Goal: Use online tool/utility: Utilize a website feature to perform a specific function

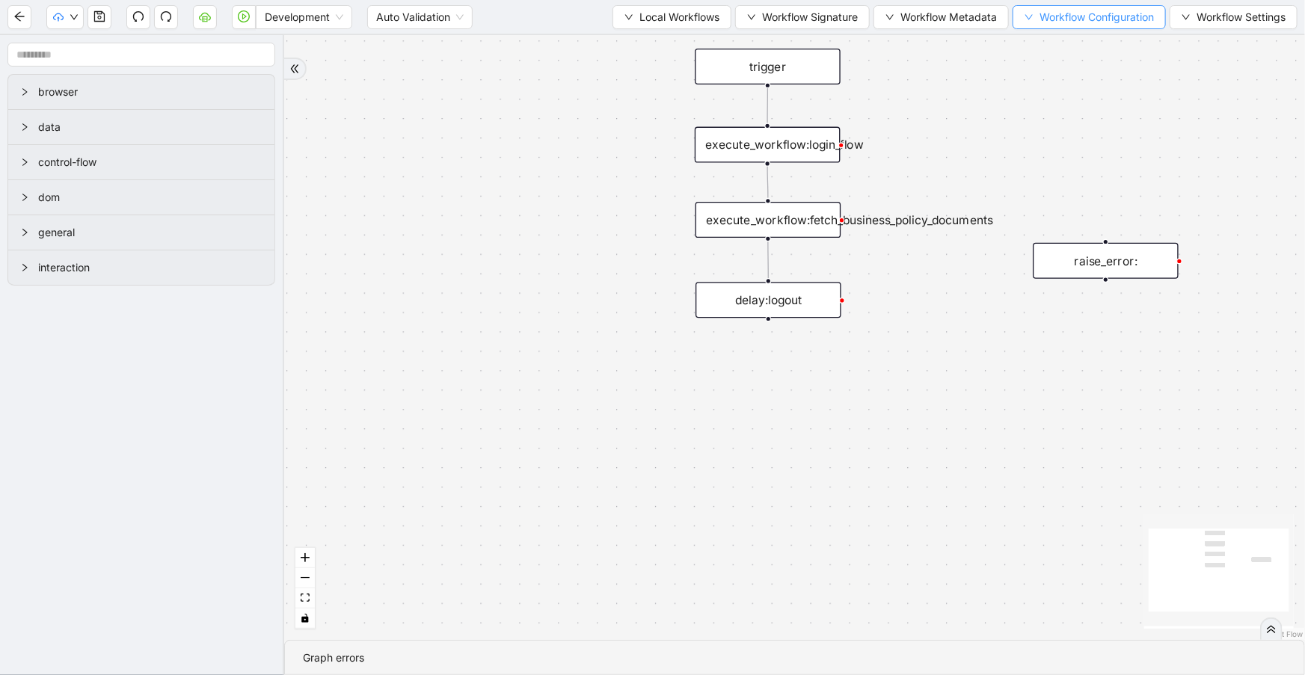
click at [1077, 13] on span "Workflow Configuration" at bounding box center [1097, 17] width 114 height 16
click at [1076, 83] on ul "Type Value" at bounding box center [1087, 58] width 156 height 54
click at [1075, 78] on li "Value" at bounding box center [1087, 70] width 150 height 24
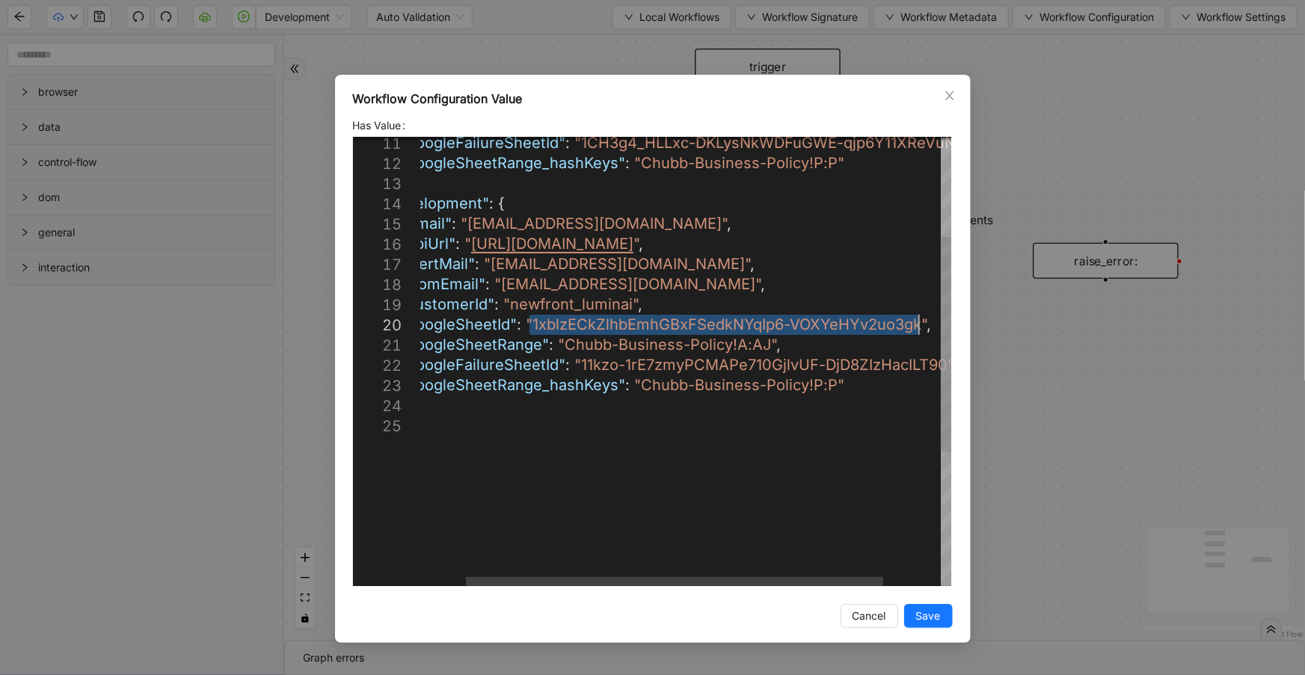
drag, startPoint x: 585, startPoint y: 322, endPoint x: 915, endPoint y: 325, distance: 329.8
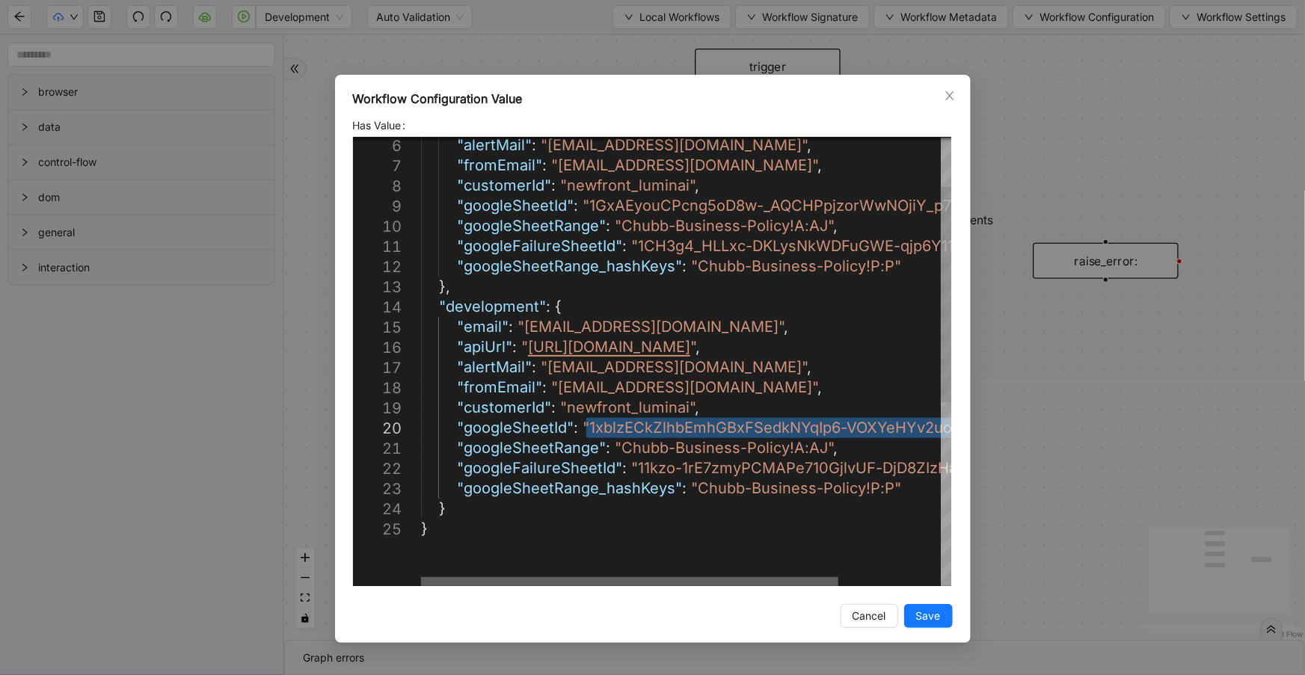
click at [631, 577] on div at bounding box center [629, 581] width 417 height 9
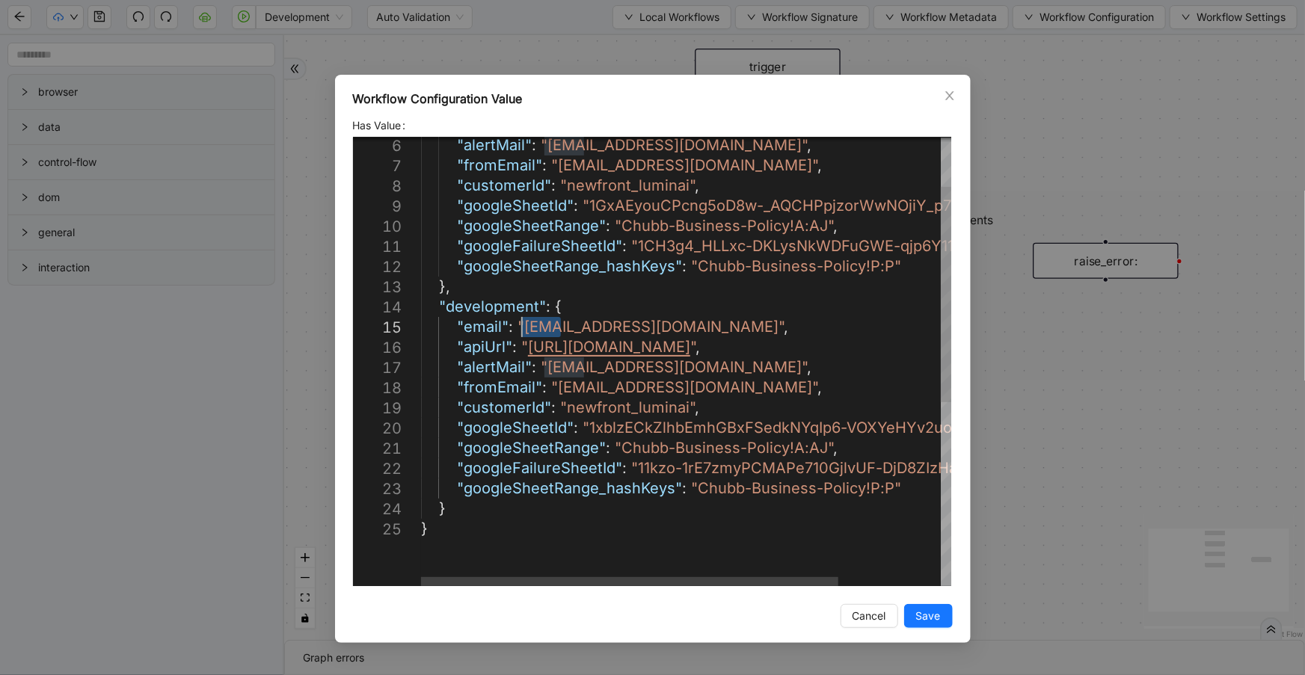
drag, startPoint x: 561, startPoint y: 327, endPoint x: 522, endPoint y: 321, distance: 39.3
drag, startPoint x: 585, startPoint y: 367, endPoint x: 546, endPoint y: 371, distance: 39.1
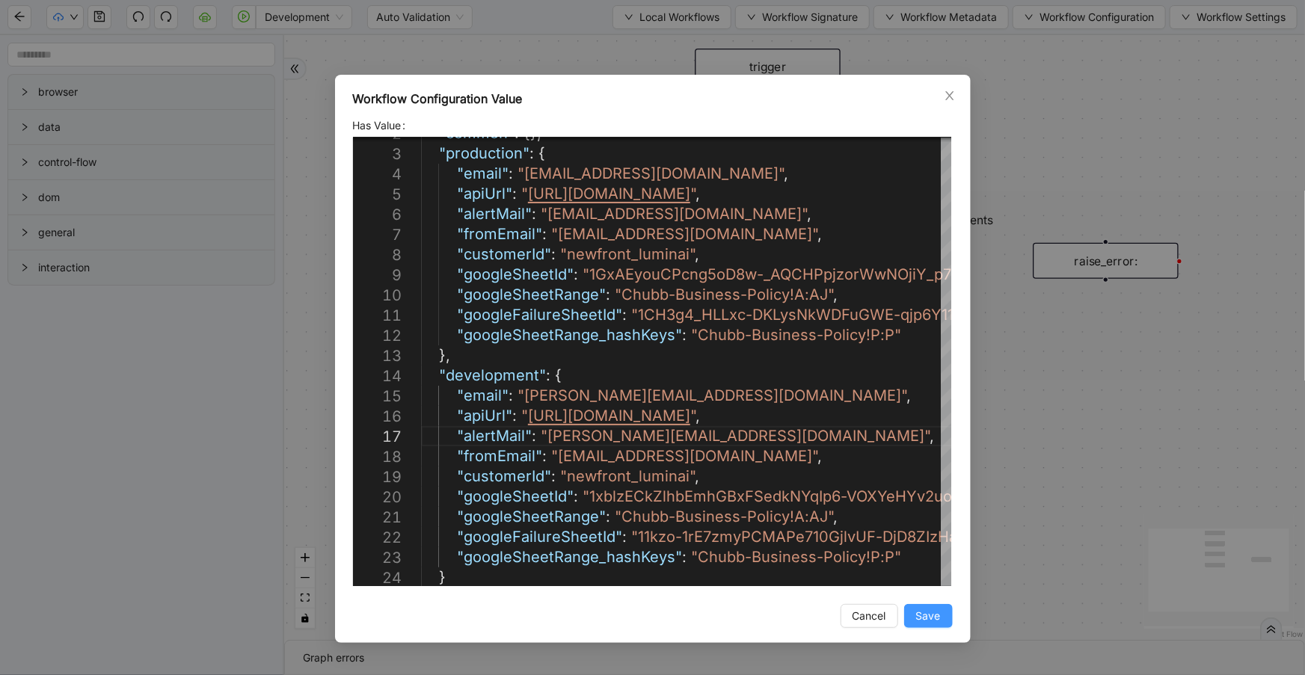
type textarea "**********"
click at [935, 622] on span "Save" at bounding box center [928, 616] width 25 height 16
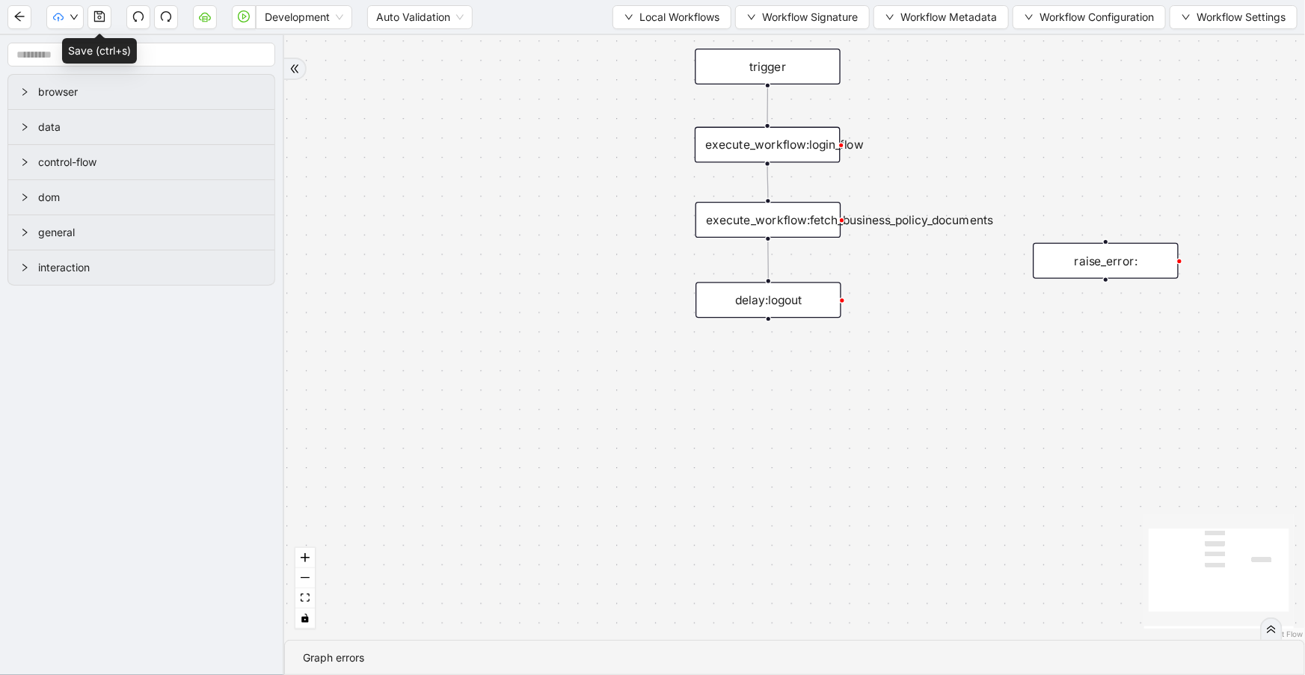
drag, startPoint x: 93, startPoint y: 17, endPoint x: 392, endPoint y: 0, distance: 298.9
click at [94, 17] on icon "save" at bounding box center [99, 16] width 12 height 12
click at [244, 15] on icon "play-circle" at bounding box center [244, 16] width 12 height 12
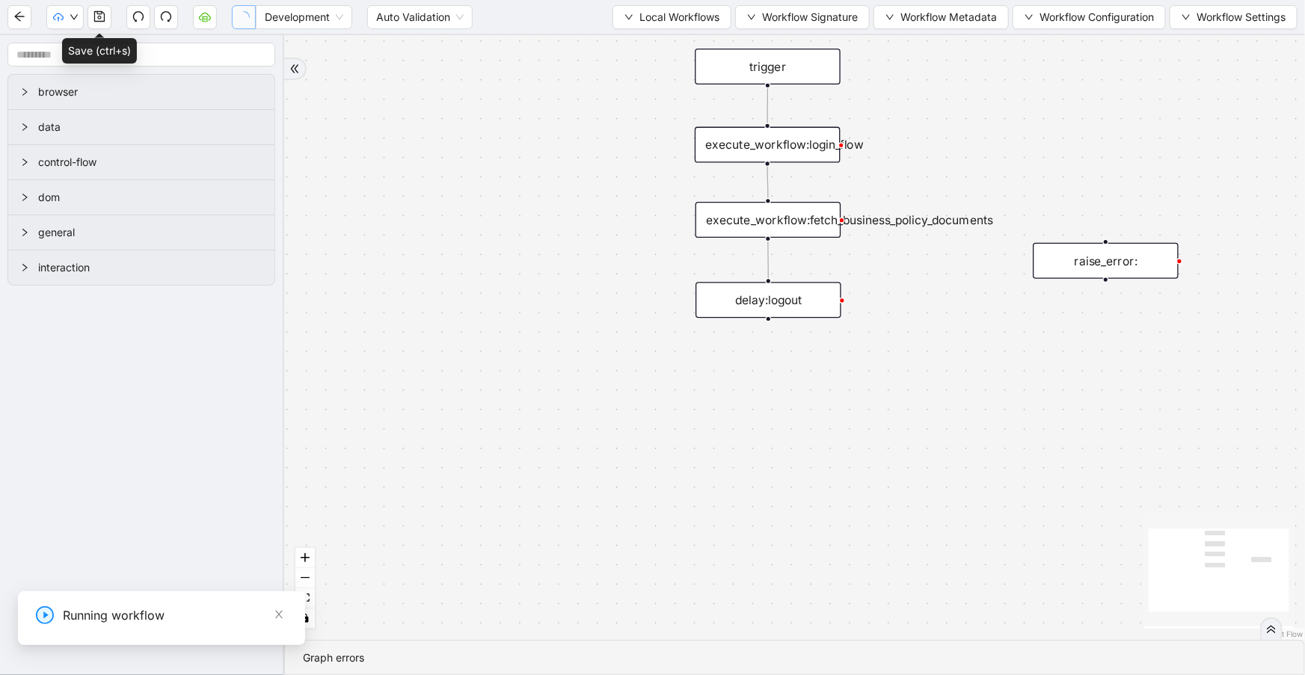
scroll to position [0, 0]
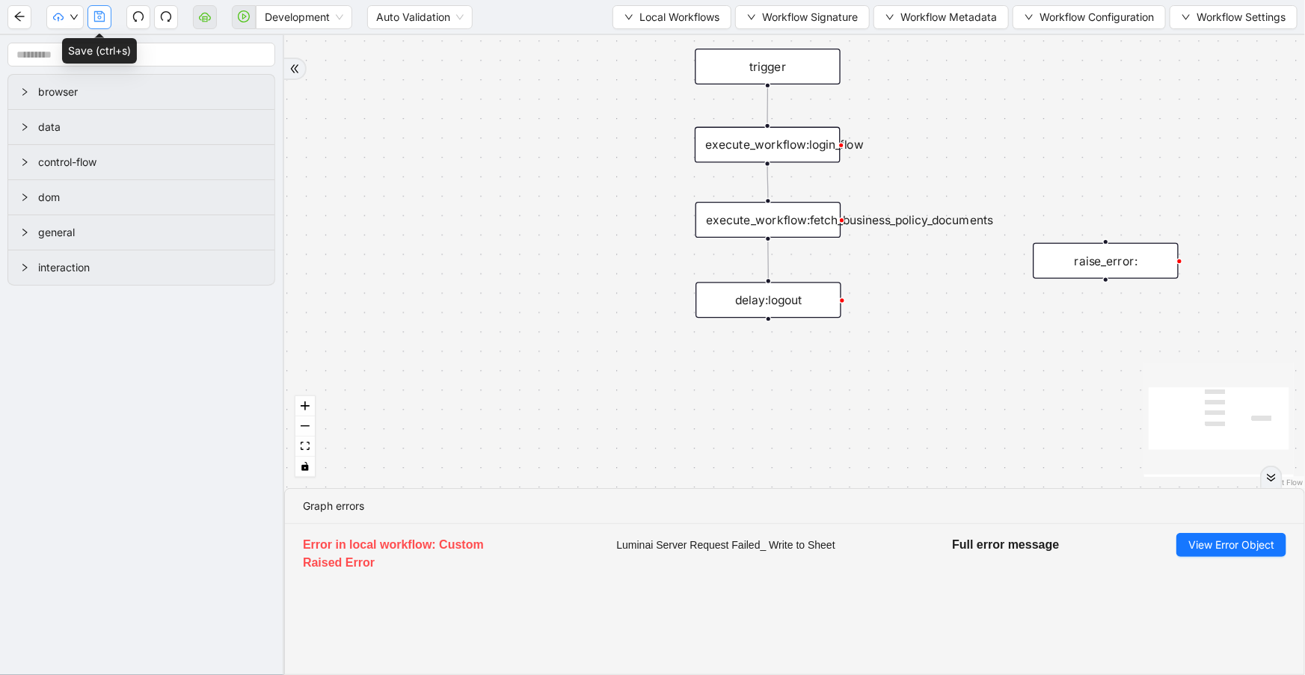
click at [97, 14] on icon "save" at bounding box center [99, 16] width 12 height 12
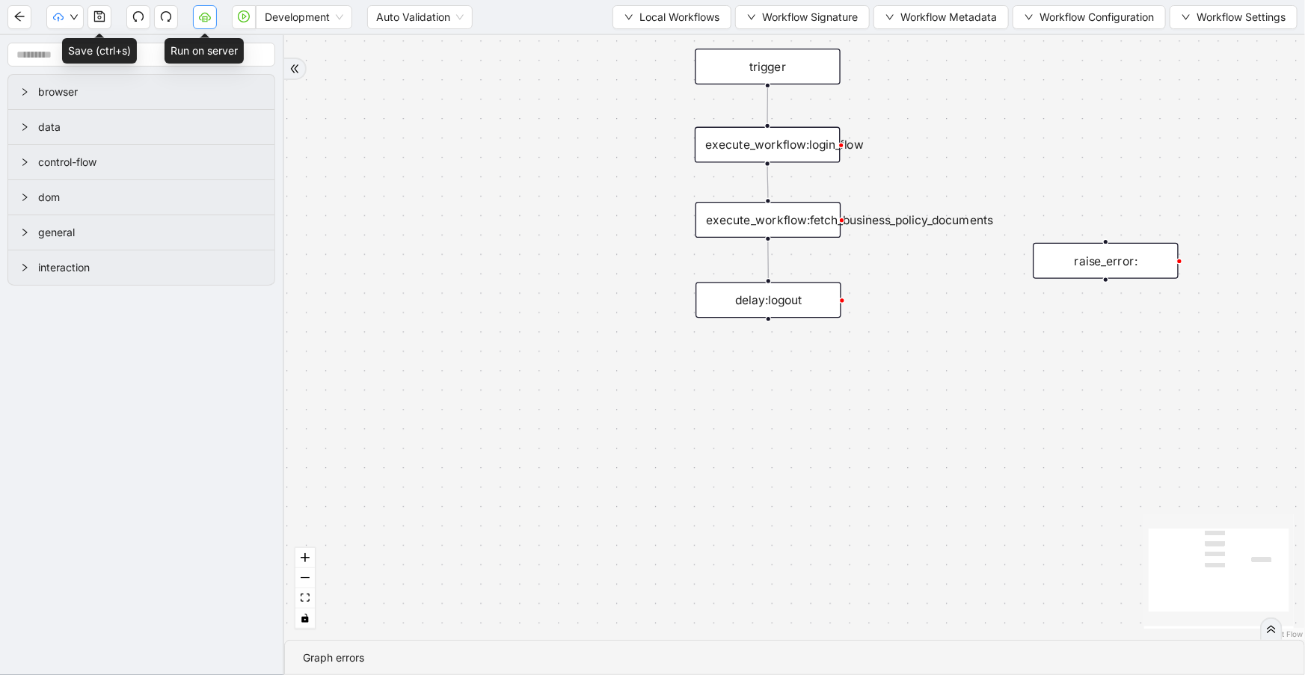
click at [202, 17] on icon "cloud-server" at bounding box center [205, 16] width 12 height 12
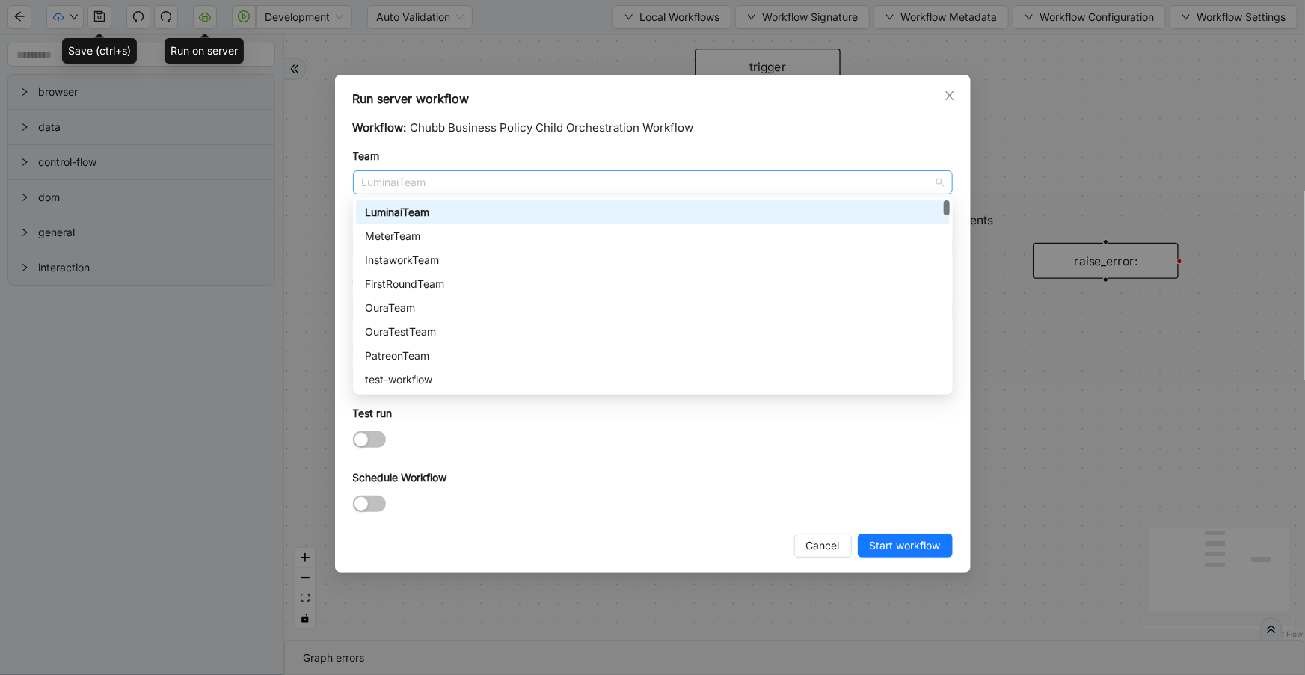
click at [542, 179] on span "LuminaiTeam" at bounding box center [653, 182] width 582 height 22
click at [431, 209] on div "LuminaiTeam" at bounding box center [653, 212] width 576 height 16
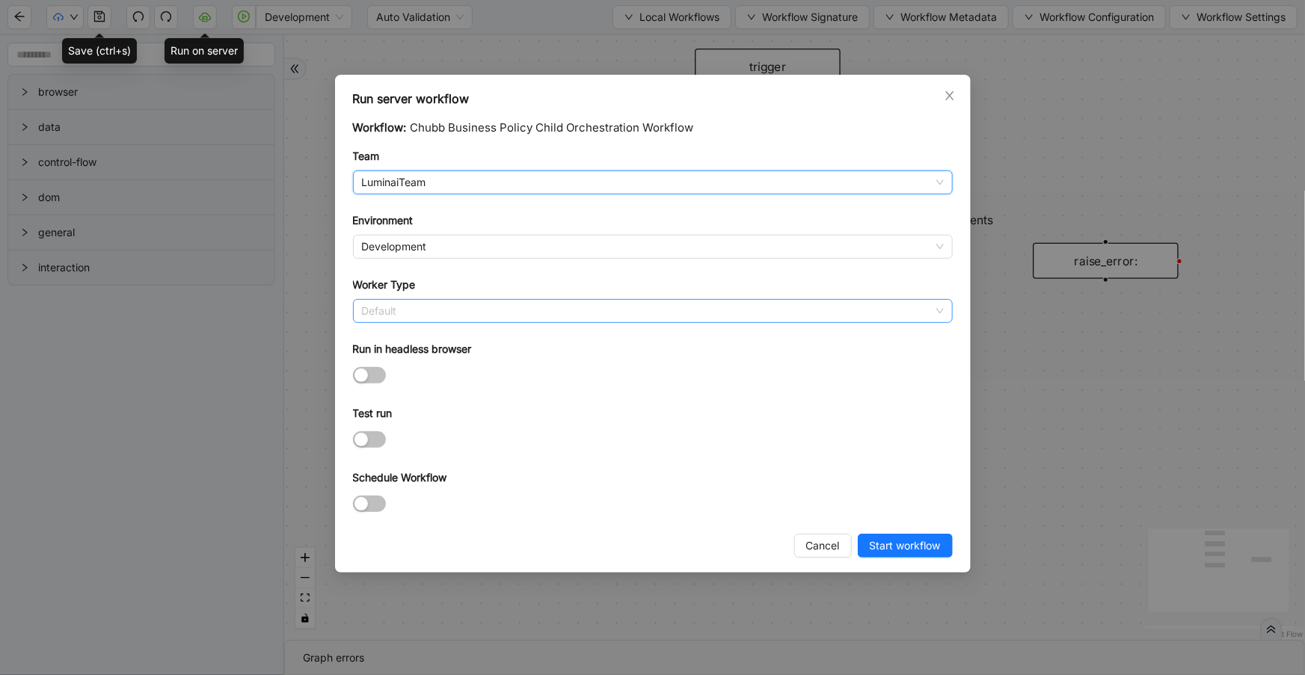
click at [450, 318] on span "Default" at bounding box center [653, 311] width 582 height 22
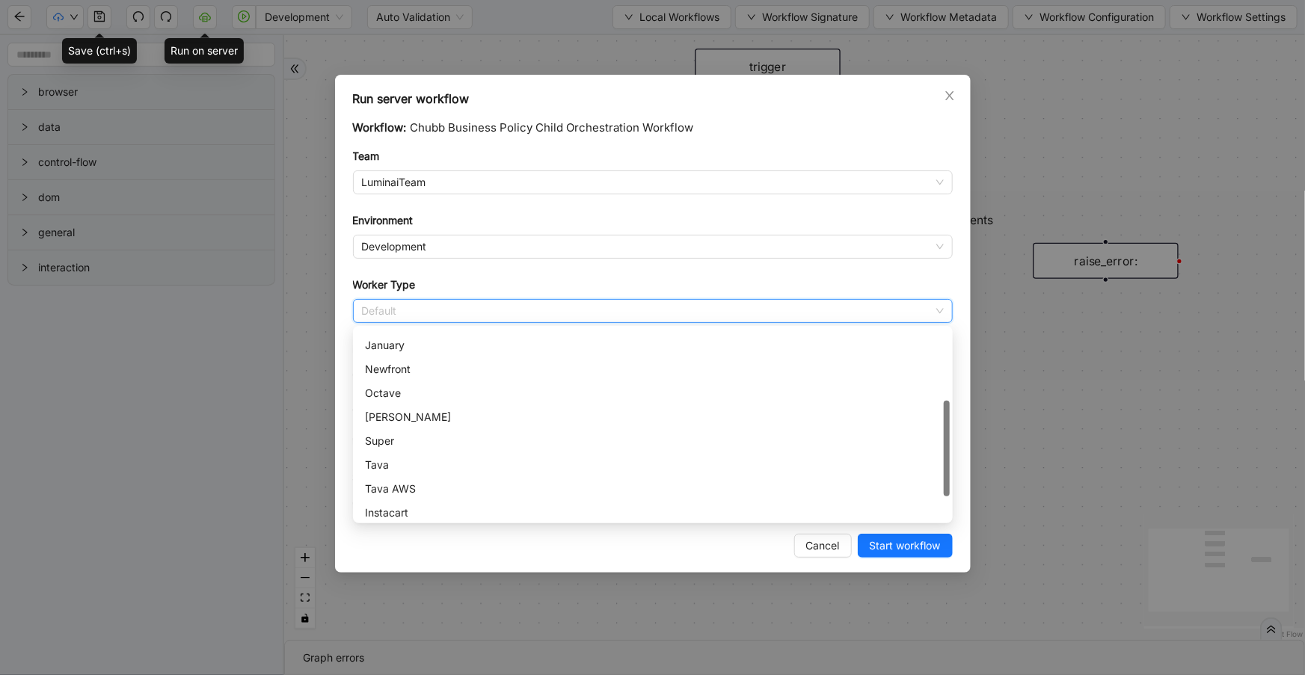
scroll to position [163, 0]
click at [531, 377] on div "Newfront" at bounding box center [653, 370] width 594 height 24
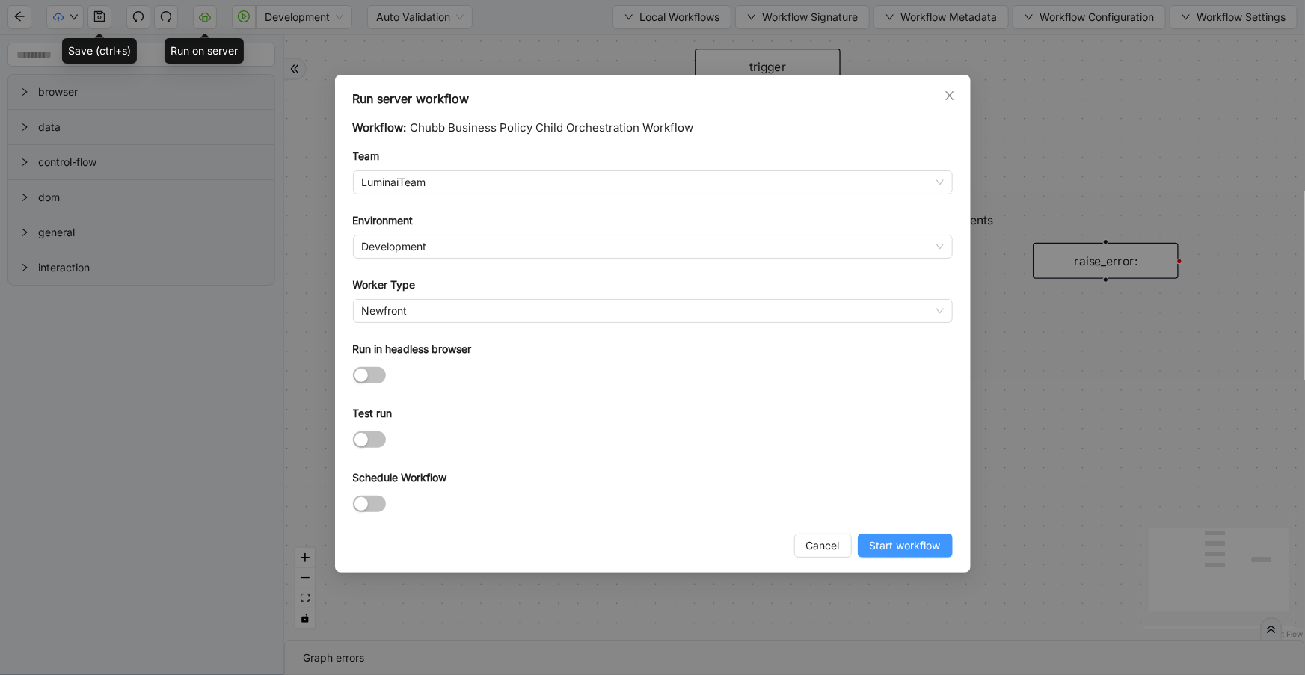
click at [870, 542] on span "Start workflow" at bounding box center [905, 546] width 71 height 16
